Goal: Task Accomplishment & Management: Manage account settings

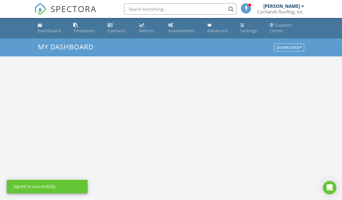
scroll to position [520, 351]
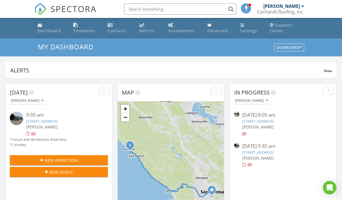
click at [286, 7] on div "[PERSON_NAME]" at bounding box center [282, 6] width 37 height 6
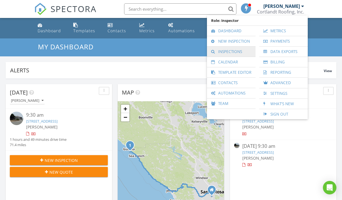
click at [220, 51] on link "Inspections" at bounding box center [231, 52] width 43 height 10
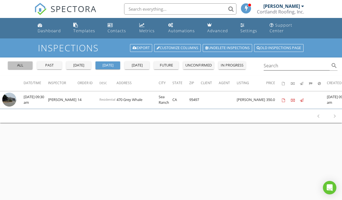
click at [22, 66] on div "all" at bounding box center [20, 66] width 20 height 6
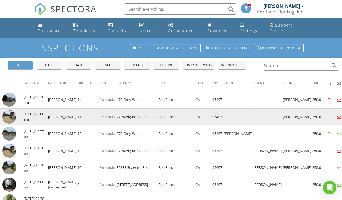
click at [12, 116] on img at bounding box center [9, 117] width 14 height 14
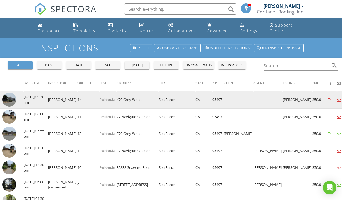
click at [124, 99] on td "470 Grey Whale" at bounding box center [138, 100] width 42 height 17
click at [16, 97] on td at bounding box center [12, 100] width 24 height 17
click at [12, 98] on img at bounding box center [9, 100] width 14 height 14
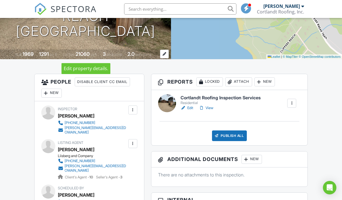
scroll to position [109, 0]
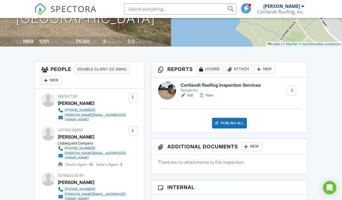
click at [210, 94] on link "View" at bounding box center [206, 96] width 15 height 6
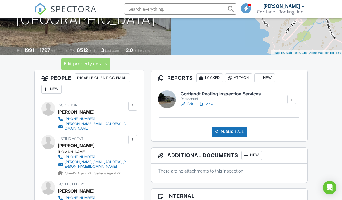
scroll to position [105, 0]
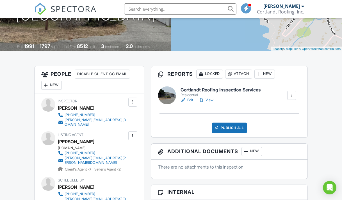
click at [189, 99] on link "Edit" at bounding box center [187, 101] width 13 height 6
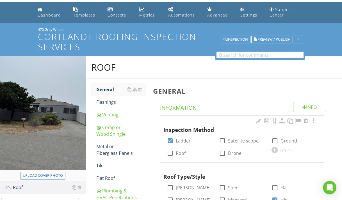
scroll to position [21, 0]
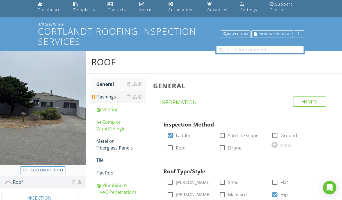
click at [103, 97] on div "Flashings" at bounding box center [121, 97] width 50 height 7
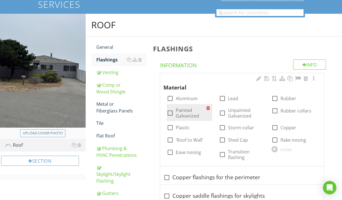
scroll to position [61, 0]
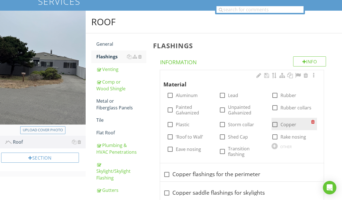
click at [275, 123] on div at bounding box center [275, 125] width 10 height 10
checkbox input "true"
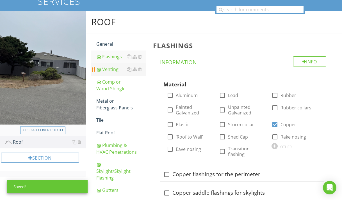
click at [110, 72] on div "Venting" at bounding box center [121, 69] width 50 height 7
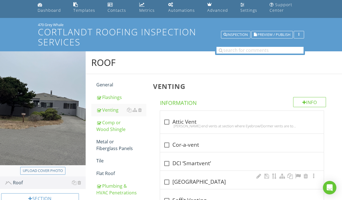
scroll to position [21, 0]
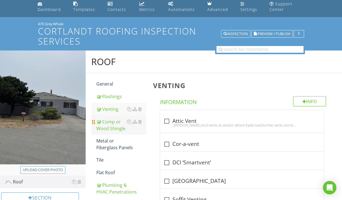
click at [109, 126] on div "Comp or Wood Shingle" at bounding box center [121, 125] width 50 height 13
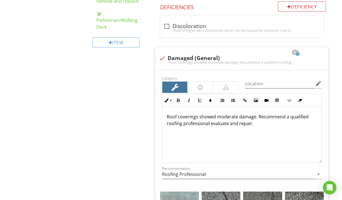
scroll to position [0, 0]
click at [254, 52] on div at bounding box center [255, 53] width 7 height 6
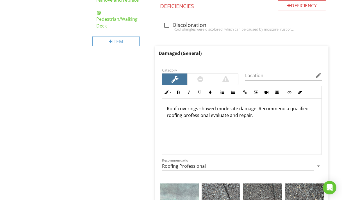
scroll to position [284, 0]
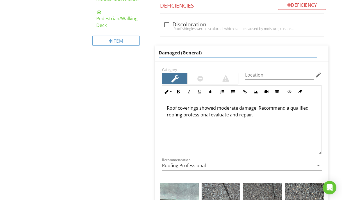
click at [236, 106] on div "Roof coverings showed moderate damage. Recommend a qualified roofing profession…" at bounding box center [241, 126] width 159 height 56
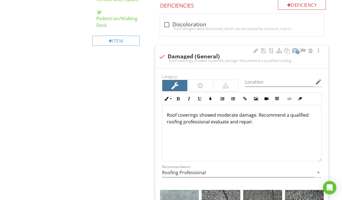
scroll to position [284, 0]
drag, startPoint x: 166, startPoint y: 114, endPoint x: 271, endPoint y: 125, distance: 105.5
click at [271, 125] on div "Roof coverings showed moderate damage. Recommend a qualified roofing profession…" at bounding box center [241, 133] width 159 height 56
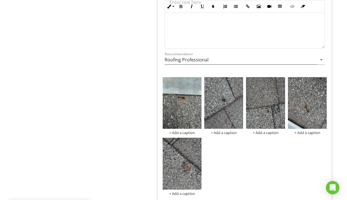
scroll to position [395, 0]
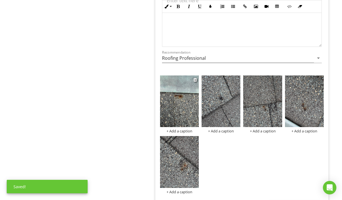
click at [178, 97] on img at bounding box center [179, 102] width 39 height 52
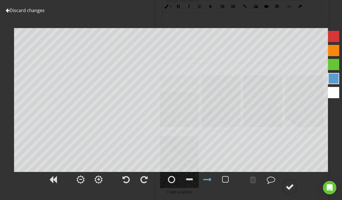
click at [335, 37] on div at bounding box center [333, 36] width 11 height 11
click at [172, 180] on div at bounding box center [171, 180] width 7 height 8
click at [287, 189] on div at bounding box center [290, 187] width 8 height 8
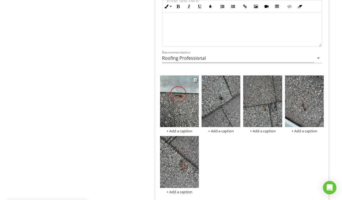
click at [168, 129] on div "+ Add a caption" at bounding box center [179, 131] width 39 height 4
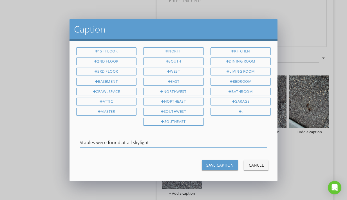
click at [119, 141] on input "Staples were found at all skylight" at bounding box center [174, 142] width 188 height 9
click at [195, 141] on input "Staples were found nailed into the shingle at all skylight" at bounding box center [174, 142] width 188 height 9
drag, startPoint x: 263, startPoint y: 141, endPoint x: 55, endPoint y: 139, distance: 208.0
click at [55, 139] on div "Caption 1st Floor 2nd Floor 3rd Floor Basement Crawlspace Attic Master North So…" at bounding box center [173, 100] width 347 height 200
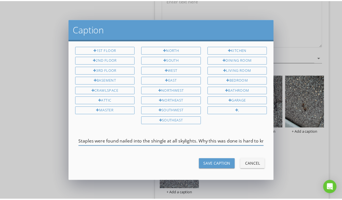
scroll to position [2, 0]
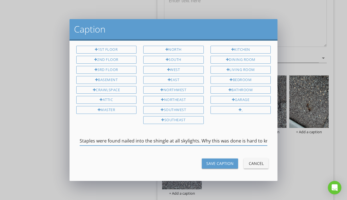
type input "Staples were found nailed into the shingle at all skylights. Why this was done …"
click at [214, 164] on div "Save Caption" at bounding box center [219, 164] width 27 height 6
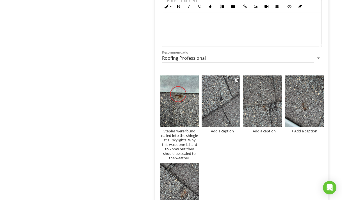
click at [222, 95] on img at bounding box center [221, 102] width 39 height 52
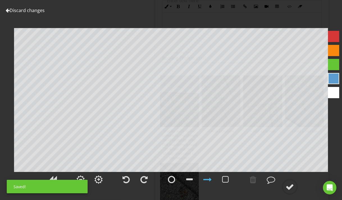
click at [332, 36] on div at bounding box center [333, 36] width 11 height 11
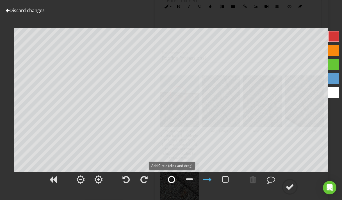
click at [171, 177] on div at bounding box center [171, 180] width 7 height 8
click at [292, 187] on div at bounding box center [290, 187] width 8 height 8
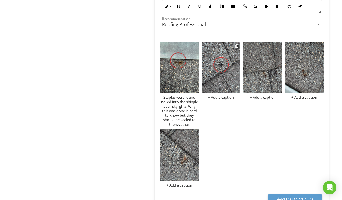
scroll to position [429, 0]
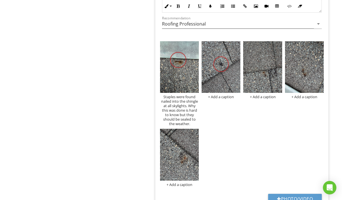
drag, startPoint x: 224, startPoint y: 79, endPoint x: 232, endPoint y: 173, distance: 93.7
click at [232, 173] on div "Staples were found nailed into the shingle at all skylights. Why this was done …" at bounding box center [242, 114] width 167 height 149
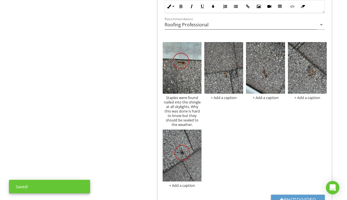
scroll to position [435, 0]
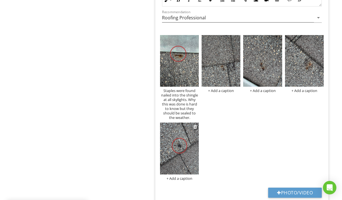
click at [178, 177] on div "+ Add a caption" at bounding box center [179, 179] width 39 height 4
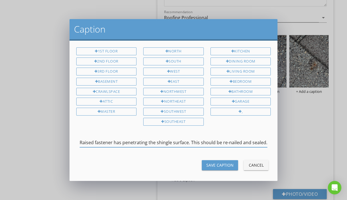
type input "Raised fastener has penetrating the shingle surface. This should be re-nailed a…"
click at [213, 165] on div "Save Caption" at bounding box center [219, 165] width 27 height 6
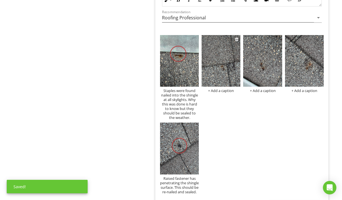
click at [221, 68] on img at bounding box center [221, 61] width 39 height 52
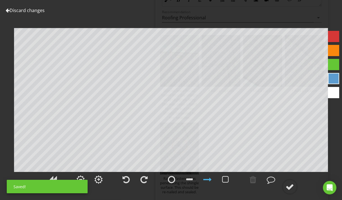
click at [333, 36] on div at bounding box center [333, 36] width 11 height 11
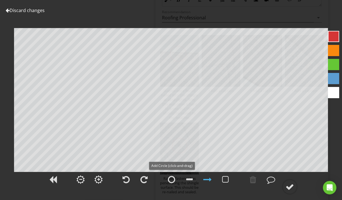
drag, startPoint x: 172, startPoint y: 179, endPoint x: 172, endPoint y: 172, distance: 7.6
click at [172, 179] on div at bounding box center [171, 180] width 7 height 8
click at [287, 186] on div at bounding box center [290, 187] width 8 height 8
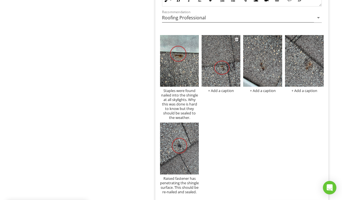
click at [214, 89] on div "+ Add a caption" at bounding box center [221, 91] width 39 height 4
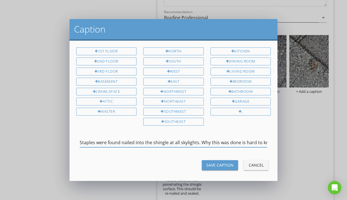
type input "Staples were found nailed into the shingle at all skylights. Why this was done …"
click at [208, 165] on div "Save Caption" at bounding box center [219, 165] width 27 height 6
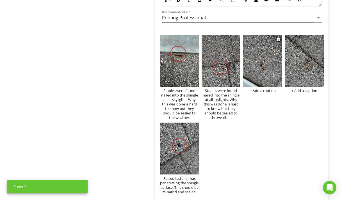
click at [265, 89] on div "+ Add a caption" at bounding box center [262, 91] width 39 height 4
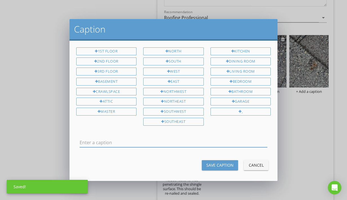
scroll to position [0, 0]
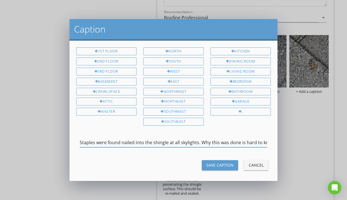
type input "Staples were found nailed into the shingle at all skylights. Why this was done …"
click at [214, 163] on div "Save Caption" at bounding box center [219, 165] width 27 height 6
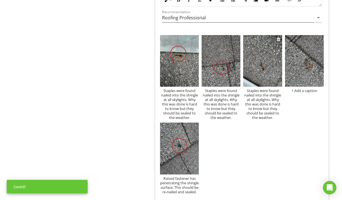
click at [261, 68] on img at bounding box center [262, 61] width 39 height 52
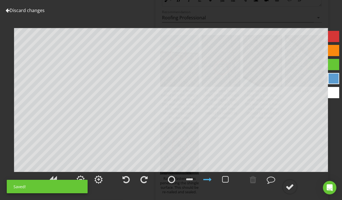
click at [333, 36] on div at bounding box center [333, 36] width 11 height 11
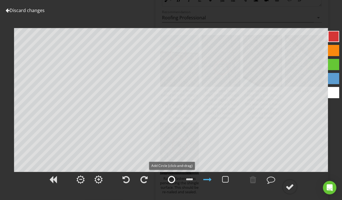
click at [171, 181] on div at bounding box center [171, 180] width 7 height 8
click at [289, 187] on div at bounding box center [290, 187] width 8 height 8
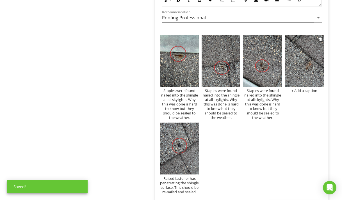
click at [306, 67] on img at bounding box center [304, 61] width 39 height 52
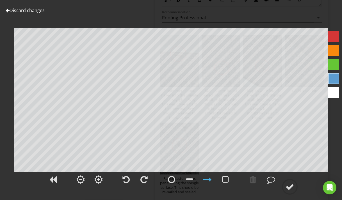
click at [331, 34] on div at bounding box center [333, 36] width 11 height 11
click at [172, 181] on div at bounding box center [171, 180] width 7 height 8
click at [291, 187] on div at bounding box center [290, 187] width 8 height 8
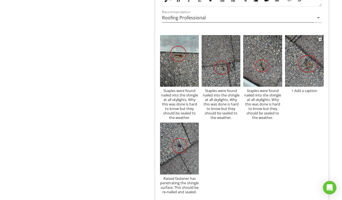
click at [300, 90] on div "+ Add a caption" at bounding box center [304, 91] width 39 height 4
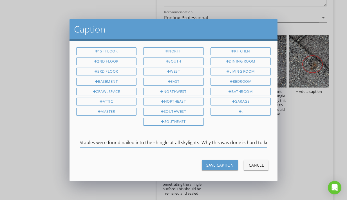
type input "Staples were found nailed into the shingle at all skylights. Why this was done …"
click at [214, 164] on div "Save Caption" at bounding box center [219, 165] width 27 height 6
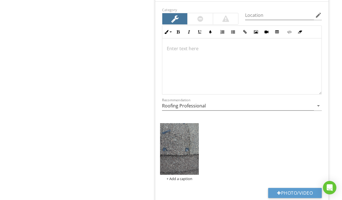
scroll to position [1163, 0]
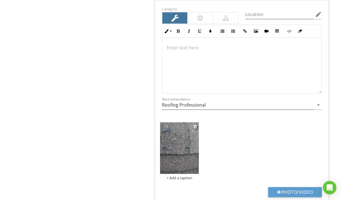
click at [181, 144] on img at bounding box center [179, 149] width 39 height 52
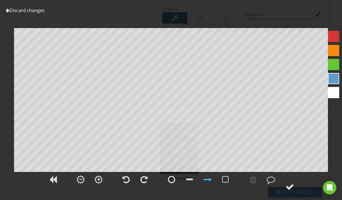
click at [334, 35] on div at bounding box center [333, 36] width 11 height 11
click at [172, 180] on div at bounding box center [171, 180] width 7 height 8
drag, startPoint x: 255, startPoint y: 182, endPoint x: 252, endPoint y: 180, distance: 3.0
click at [255, 181] on div at bounding box center [253, 180] width 7 height 8
click at [252, 180] on div at bounding box center [253, 180] width 7 height 8
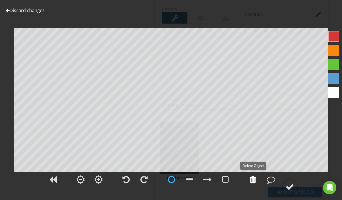
click at [252, 180] on div at bounding box center [253, 180] width 7 height 8
click at [290, 186] on div at bounding box center [290, 187] width 8 height 8
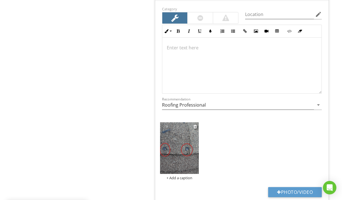
click at [176, 176] on div "+ Add a caption" at bounding box center [179, 178] width 39 height 4
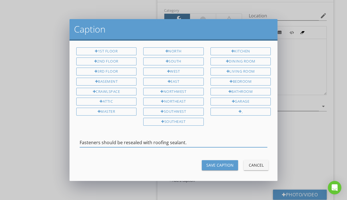
type input "Fasteners should be resealed with roofing sealant."
click at [218, 163] on div "Save Caption" at bounding box center [219, 165] width 27 height 6
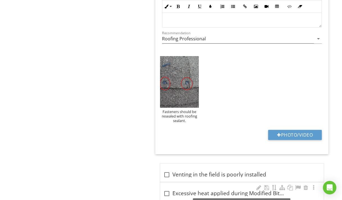
scroll to position [1229, 0]
click at [165, 115] on div "Fasteners should be resealed with roofing sealant." at bounding box center [179, 115] width 39 height 13
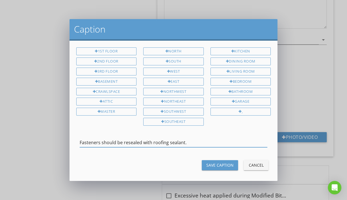
click at [127, 141] on input "Fasteners should be resealed with roofing sealant." at bounding box center [174, 142] width 188 height 9
type input "Fasteners should be re-sealed with roofing sealant."
click at [212, 163] on div "Save Caption" at bounding box center [219, 165] width 27 height 6
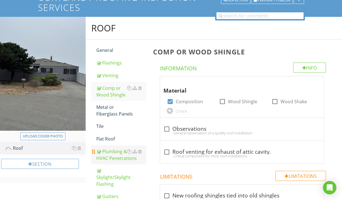
scroll to position [55, 0]
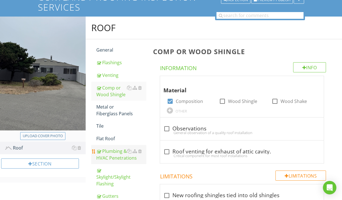
click at [111, 155] on div "Plumbing & HVAC Penetrations" at bounding box center [121, 154] width 50 height 13
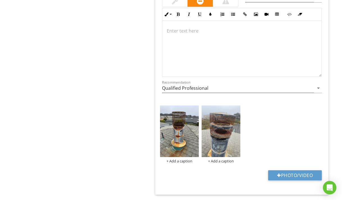
scroll to position [1128, 0]
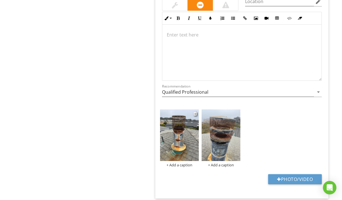
click at [177, 141] on img at bounding box center [179, 136] width 39 height 52
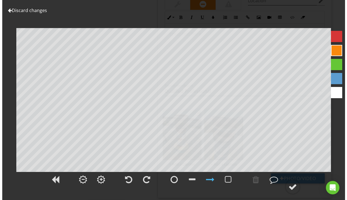
scroll to position [1130, 0]
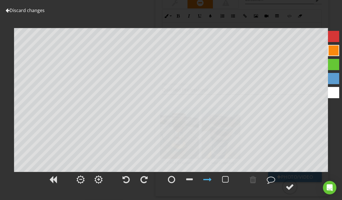
click at [330, 37] on div at bounding box center [333, 36] width 11 height 11
drag, startPoint x: 253, startPoint y: 180, endPoint x: 185, endPoint y: 177, distance: 67.8
click at [251, 179] on div at bounding box center [253, 180] width 7 height 8
click at [170, 180] on div at bounding box center [171, 180] width 7 height 8
click at [293, 186] on div at bounding box center [290, 187] width 8 height 8
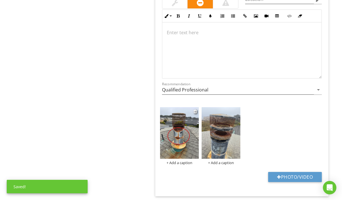
click at [173, 161] on div "+ Add a caption" at bounding box center [179, 163] width 39 height 4
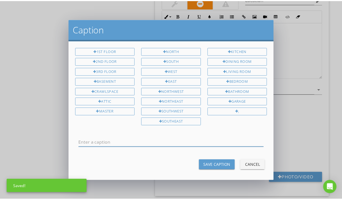
scroll to position [0, 0]
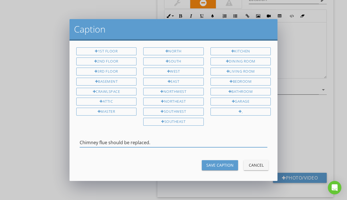
type input "Chimney flue should be replaced."
click at [213, 164] on div "Save Caption" at bounding box center [219, 165] width 27 height 6
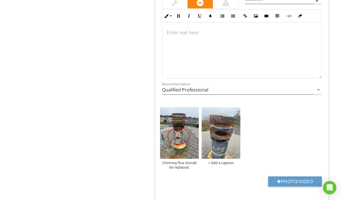
click at [220, 127] on img at bounding box center [221, 133] width 39 height 52
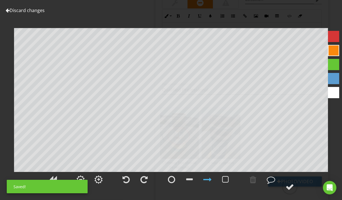
click at [331, 35] on div at bounding box center [333, 36] width 11 height 11
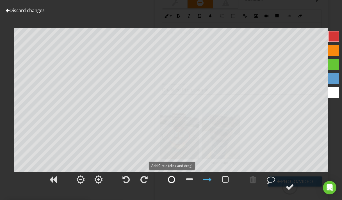
click at [172, 181] on div at bounding box center [171, 180] width 7 height 8
click at [290, 186] on div at bounding box center [290, 187] width 8 height 8
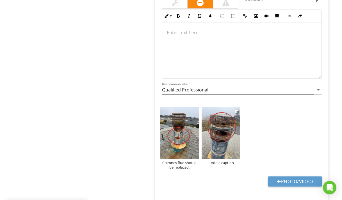
click at [216, 161] on div "+ Add a caption" at bounding box center [221, 163] width 39 height 4
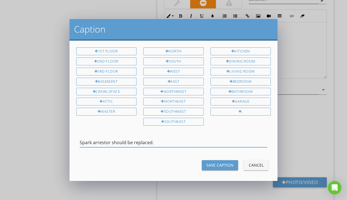
type input "Spark arrestor should be replaced."
click at [217, 164] on div "Save Caption" at bounding box center [219, 165] width 27 height 6
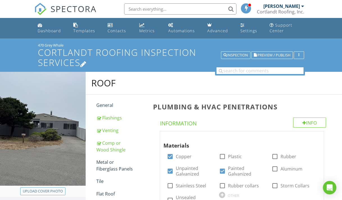
click at [87, 64] on icon at bounding box center [83, 64] width 6 height 8
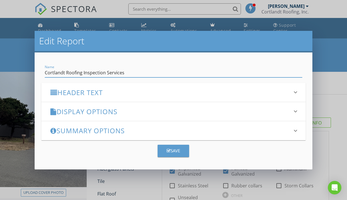
click at [89, 93] on h3 "Header Text" at bounding box center [169, 93] width 239 height 8
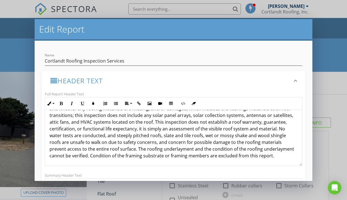
scroll to position [25, 0]
click at [64, 156] on p at bounding box center [172, 129] width 247 height 61
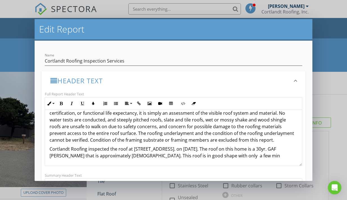
scroll to position [41, 0]
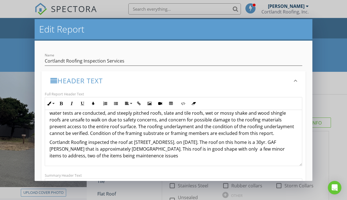
click at [168, 159] on p "Cortlandt Roofing inspected the roof at 470 Grey Whale in The Sea Ranch, CA. on…" at bounding box center [172, 149] width 247 height 20
drag, startPoint x: 190, startPoint y: 163, endPoint x: 193, endPoint y: 163, distance: 3.4
click at [190, 159] on p "Cortlandt Roofing inspected the roof at 470 Grey Whale in The Sea Ranch, CA. on…" at bounding box center [172, 149] width 247 height 20
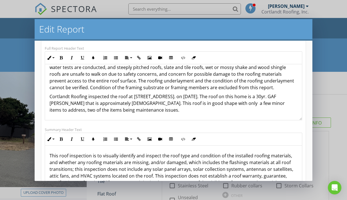
scroll to position [41, 0]
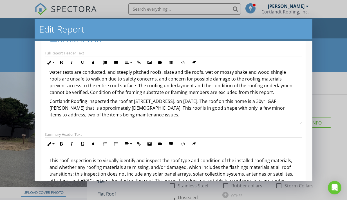
click at [270, 107] on p "Cortlandt Roofing inspected the roof at 470 Grey Whale in The Sea Ranch, CA. on…" at bounding box center [172, 108] width 247 height 20
click at [193, 115] on p "Cortlandt Roofing inspected the roof at 470 Grey Whale in The Sea Ranch, CA. on…" at bounding box center [172, 108] width 247 height 20
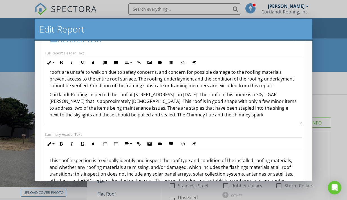
scroll to position [54, 0]
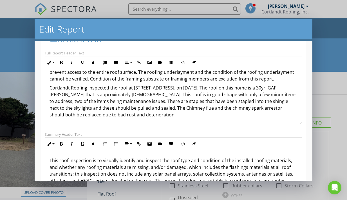
click at [142, 118] on p "Cortlandt Roofing inspected the roof at 470 Grey Whale in The Sea Ranch, CA. on…" at bounding box center [172, 102] width 247 height 34
click at [183, 118] on p "Cortlandt Roofing inspected the roof at 470 Grey Whale in The Sea Ranch, CA. on…" at bounding box center [172, 102] width 247 height 34
click at [203, 118] on p "Cortlandt Roofing inspected the roof at 470 Grey Whale in The Sea Ranch, CA. on…" at bounding box center [172, 102] width 247 height 34
click at [279, 118] on p "Cortlandt Roofing inspected the roof at 470 Grey Whale in The Sea Ranch, CA. on…" at bounding box center [172, 102] width 247 height 34
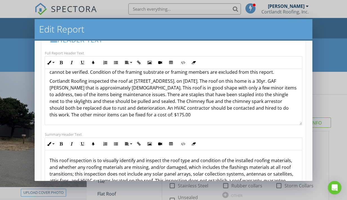
click at [173, 107] on p "Cortlandt Roofing inspected the roof at 470 Grey Whale in The Sea Ranch, CA. on…" at bounding box center [172, 98] width 247 height 40
click at [233, 115] on p "Cortlandt Roofing inspected the roof at 470 Grey Whale in The Sea Ranch, CA. on…" at bounding box center [172, 98] width 247 height 40
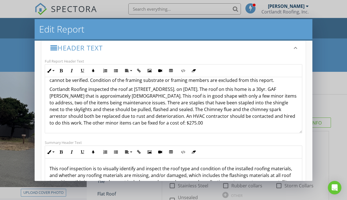
scroll to position [33, 0]
drag, startPoint x: 54, startPoint y: 88, endPoint x: 249, endPoint y: 123, distance: 198.5
click at [249, 123] on p "Cortlandt Roofing inspected the roof at [STREET_ADDRESS]. on [DATE]. The roof o…" at bounding box center [172, 106] width 247 height 40
copy p "Cortlandt Roofing inspected the roof at [STREET_ADDRESS]. on [DATE]. The roof o…"
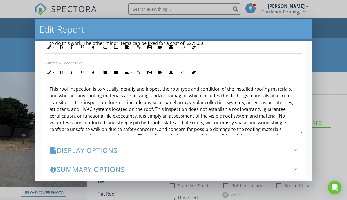
scroll to position [122, 0]
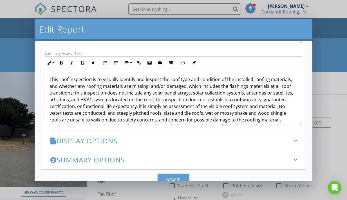
click at [152, 102] on p at bounding box center [172, 106] width 247 height 61
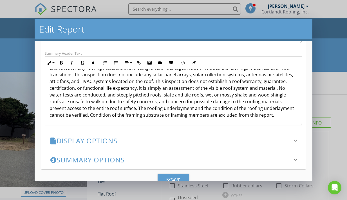
scroll to position [25, 0]
click at [67, 116] on p at bounding box center [172, 88] width 247 height 61
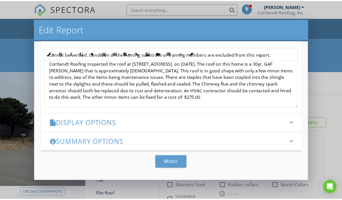
scroll to position [140, 0]
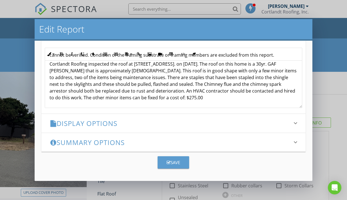
click at [172, 162] on div "Save" at bounding box center [172, 163] width 13 height 6
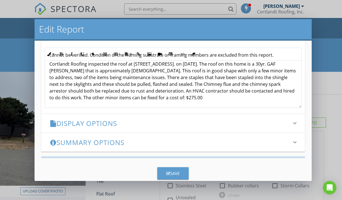
scroll to position [83, 0]
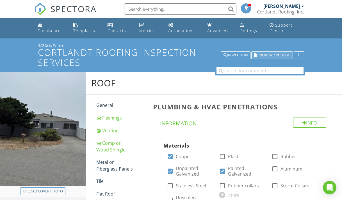
click at [269, 55] on span "Preview / Publish" at bounding box center [274, 55] width 33 height 4
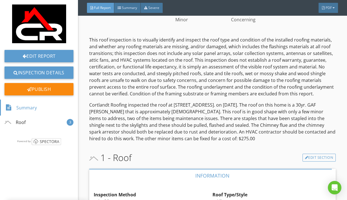
scroll to position [202, 0]
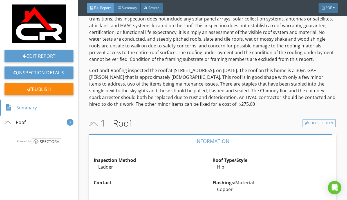
click at [242, 108] on p "Cortlandt Roofing inspected the roof at [STREET_ADDRESS]. on [DATE]. The roof o…" at bounding box center [212, 87] width 246 height 40
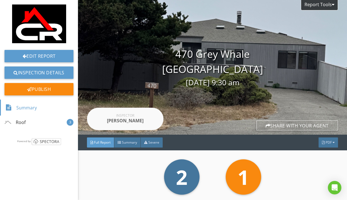
scroll to position [0, 0]
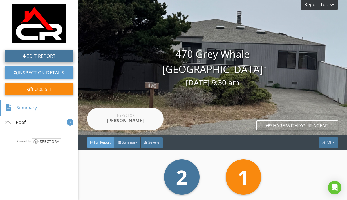
click at [38, 53] on link "Edit Report" at bounding box center [38, 56] width 69 height 12
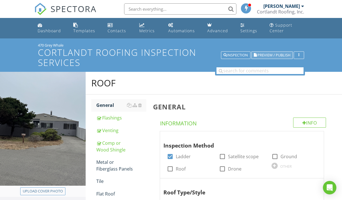
click at [266, 54] on span "Preview / Publish" at bounding box center [274, 55] width 33 height 4
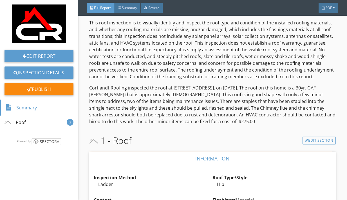
scroll to position [185, 0]
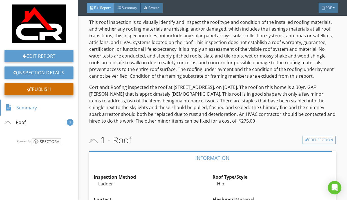
click at [37, 85] on div "Publish" at bounding box center [38, 89] width 69 height 12
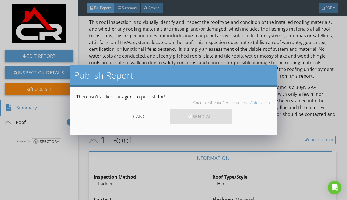
click at [141, 116] on div "Cancel" at bounding box center [141, 116] width 53 height 15
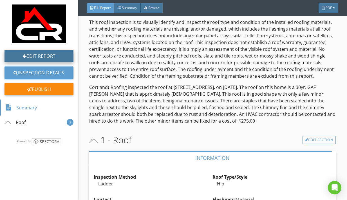
click at [37, 53] on link "Edit Report" at bounding box center [38, 56] width 69 height 12
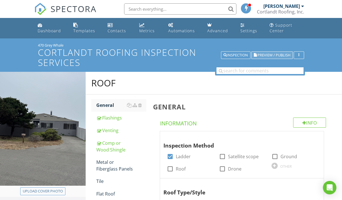
click at [262, 55] on span "Preview / Publish" at bounding box center [274, 55] width 33 height 4
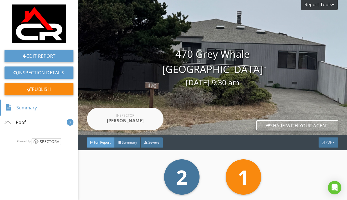
click at [277, 125] on div "Share with your agent" at bounding box center [297, 126] width 82 height 10
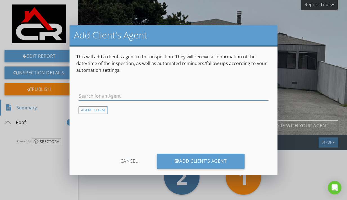
click at [81, 97] on input "text" at bounding box center [173, 96] width 190 height 9
type input "[PERSON_NAME]"
click at [103, 107] on div "[PERSON_NAME]" at bounding box center [111, 106] width 35 height 7
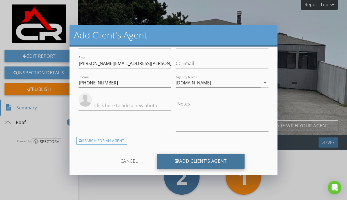
scroll to position [52, 0]
click at [194, 161] on div "Add Client's Agent" at bounding box center [201, 161] width 88 height 15
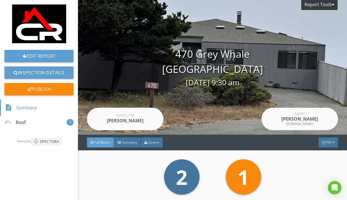
scroll to position [0, 0]
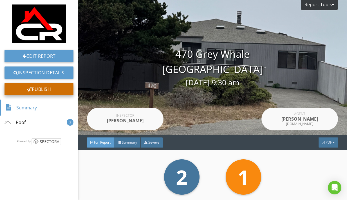
click at [36, 86] on div "Publish" at bounding box center [38, 89] width 69 height 12
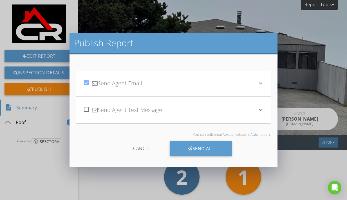
click at [85, 109] on div at bounding box center [87, 110] width 10 height 10
checkbox input "true"
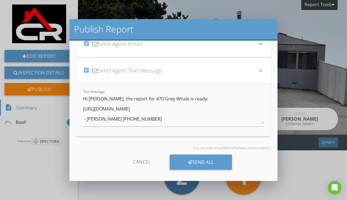
scroll to position [26, 0]
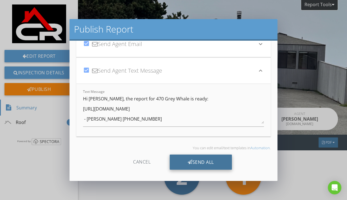
click at [194, 162] on div "Send All" at bounding box center [201, 162] width 62 height 15
